Goal: Information Seeking & Learning: Check status

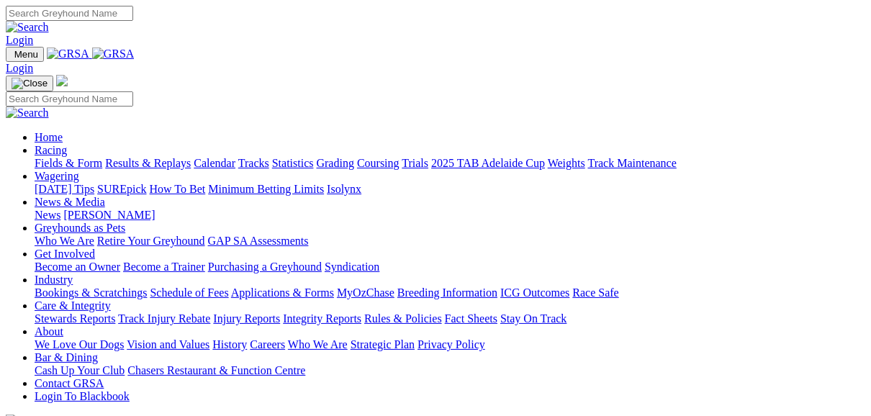
click at [163, 157] on link "Results & Replays" at bounding box center [148, 163] width 86 height 12
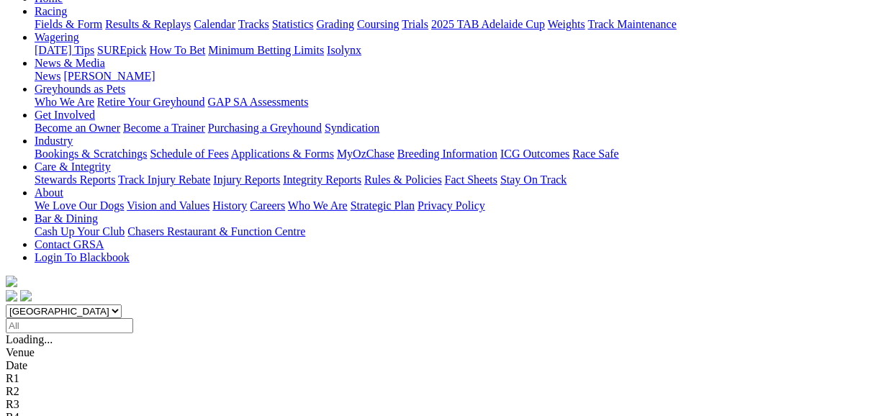
scroll to position [230, 0]
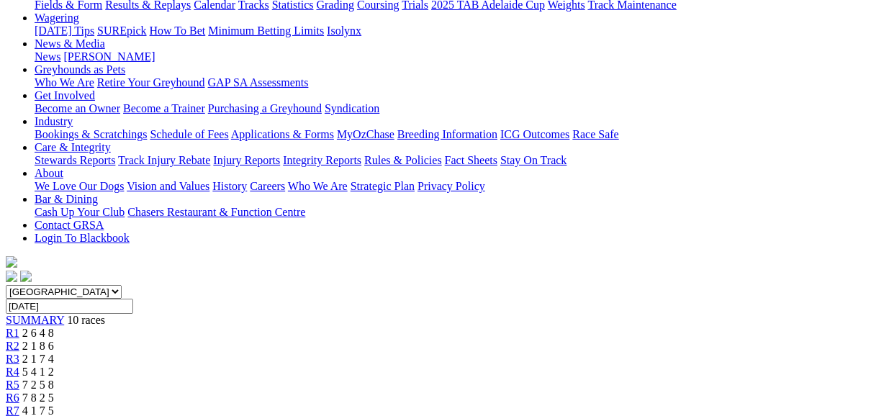
scroll to position [173, 0]
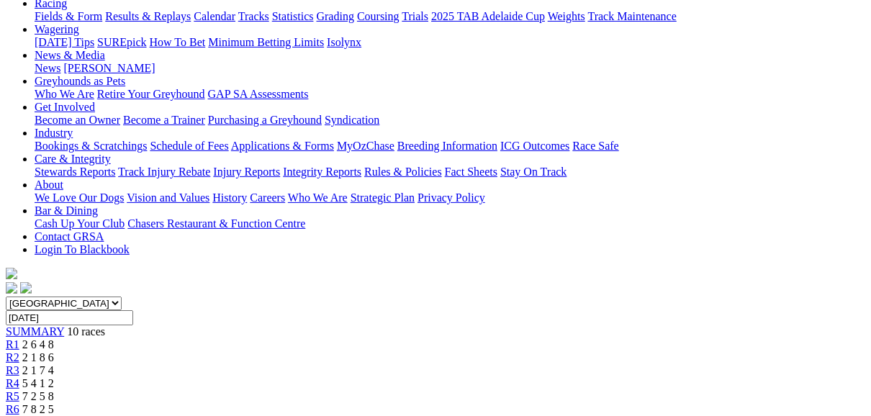
click at [19, 351] on link "R2" at bounding box center [13, 357] width 14 height 12
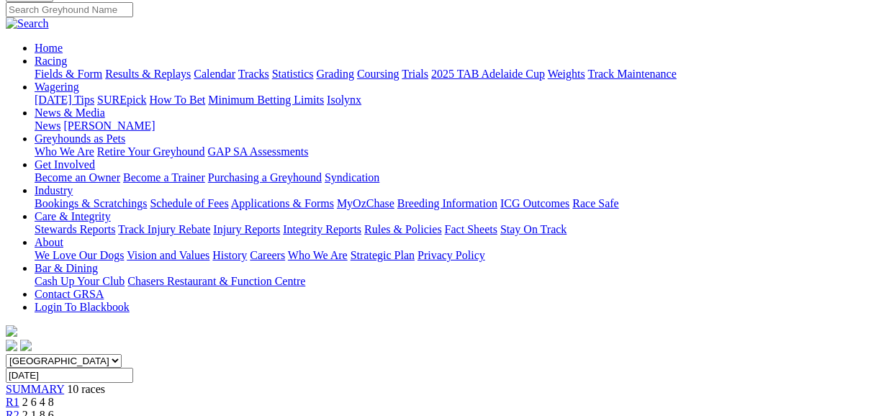
scroll to position [115, 0]
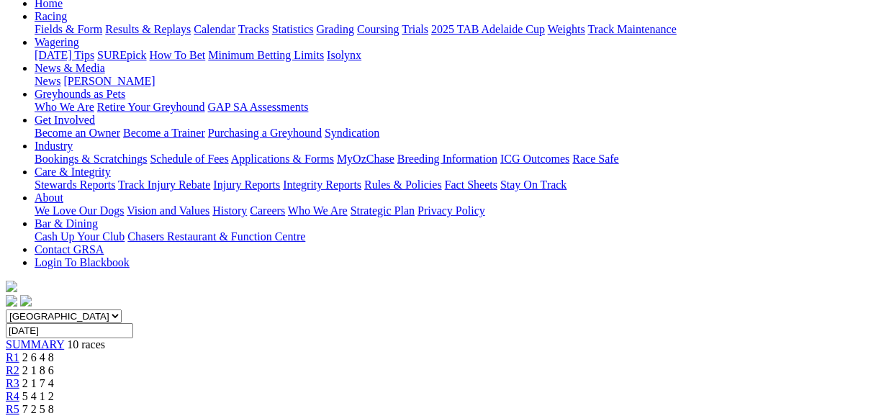
scroll to position [115, 0]
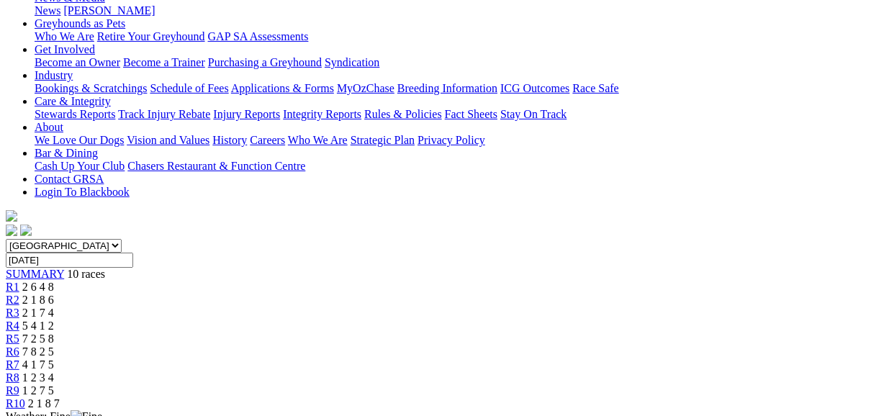
scroll to position [173, 0]
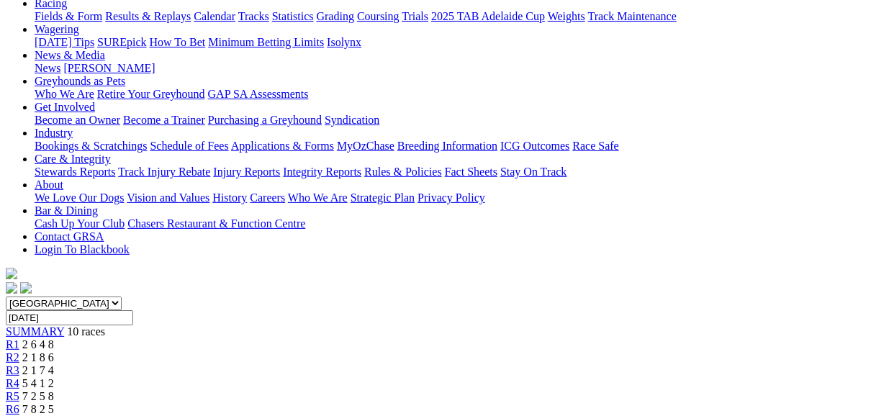
click at [19, 390] on span "R5" at bounding box center [13, 396] width 14 height 12
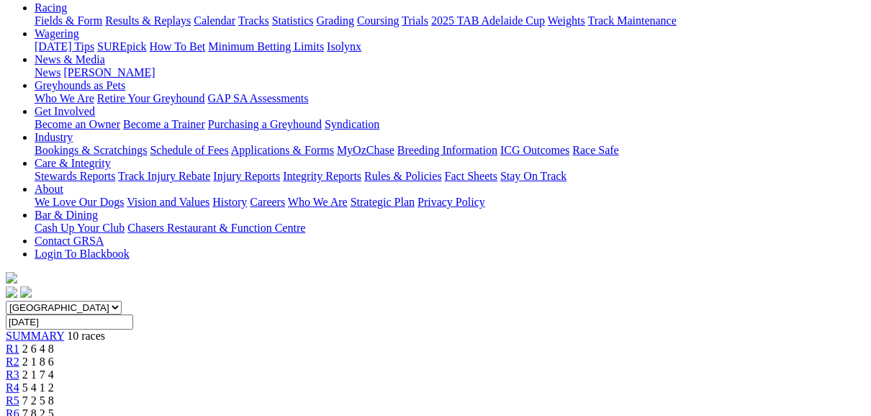
scroll to position [115, 0]
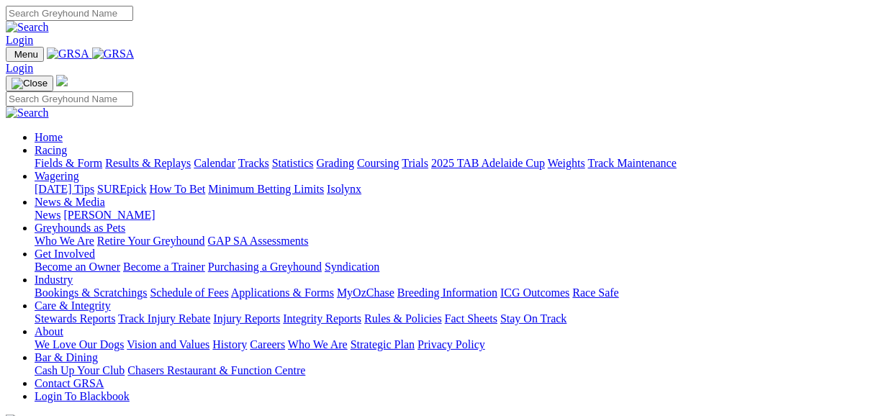
click at [54, 157] on link "Fields & Form" at bounding box center [69, 163] width 68 height 12
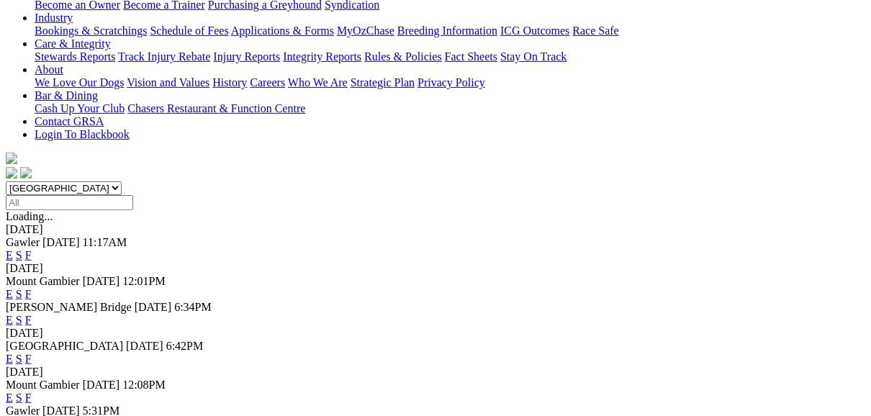
scroll to position [346, 0]
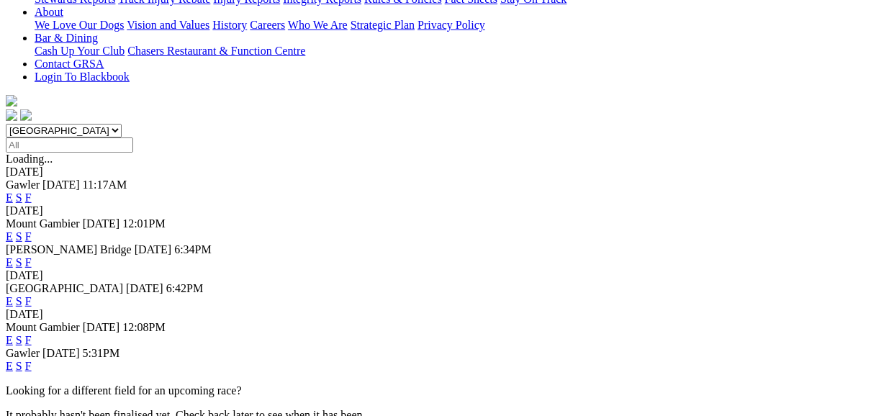
click at [32, 295] on link "F" at bounding box center [28, 301] width 6 height 12
